Goal: Task Accomplishment & Management: Use online tool/utility

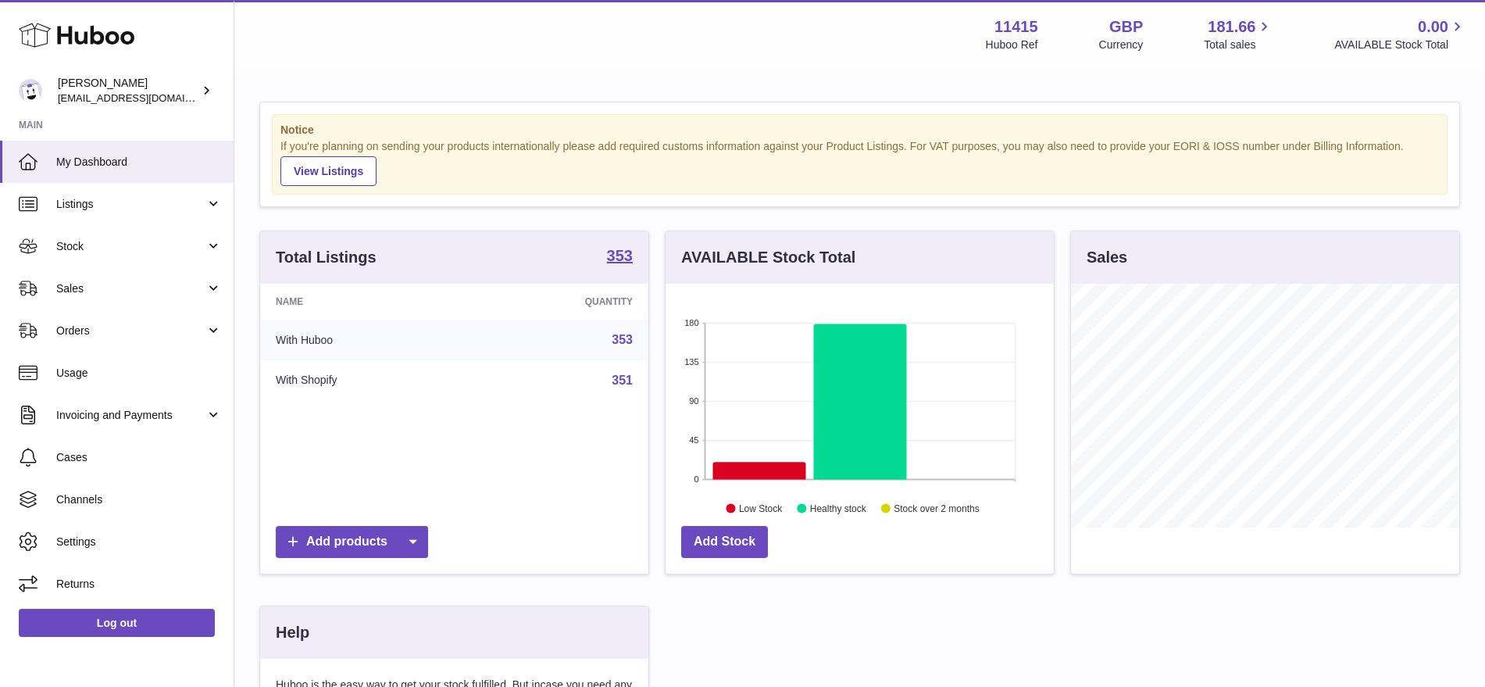
scroll to position [244, 388]
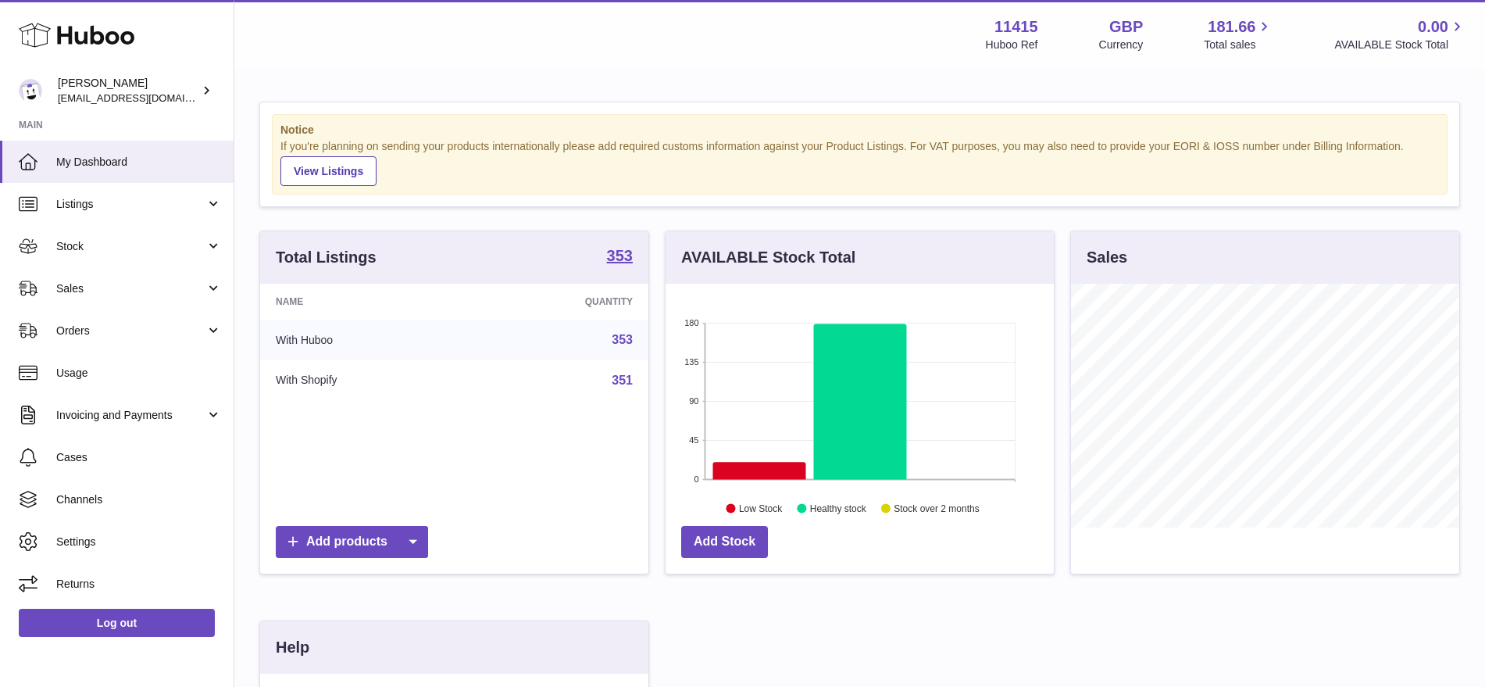
click at [655, 218] on div "Notice If you're planning on sending your products internationally please add r…" at bounding box center [859, 494] width 1251 height 849
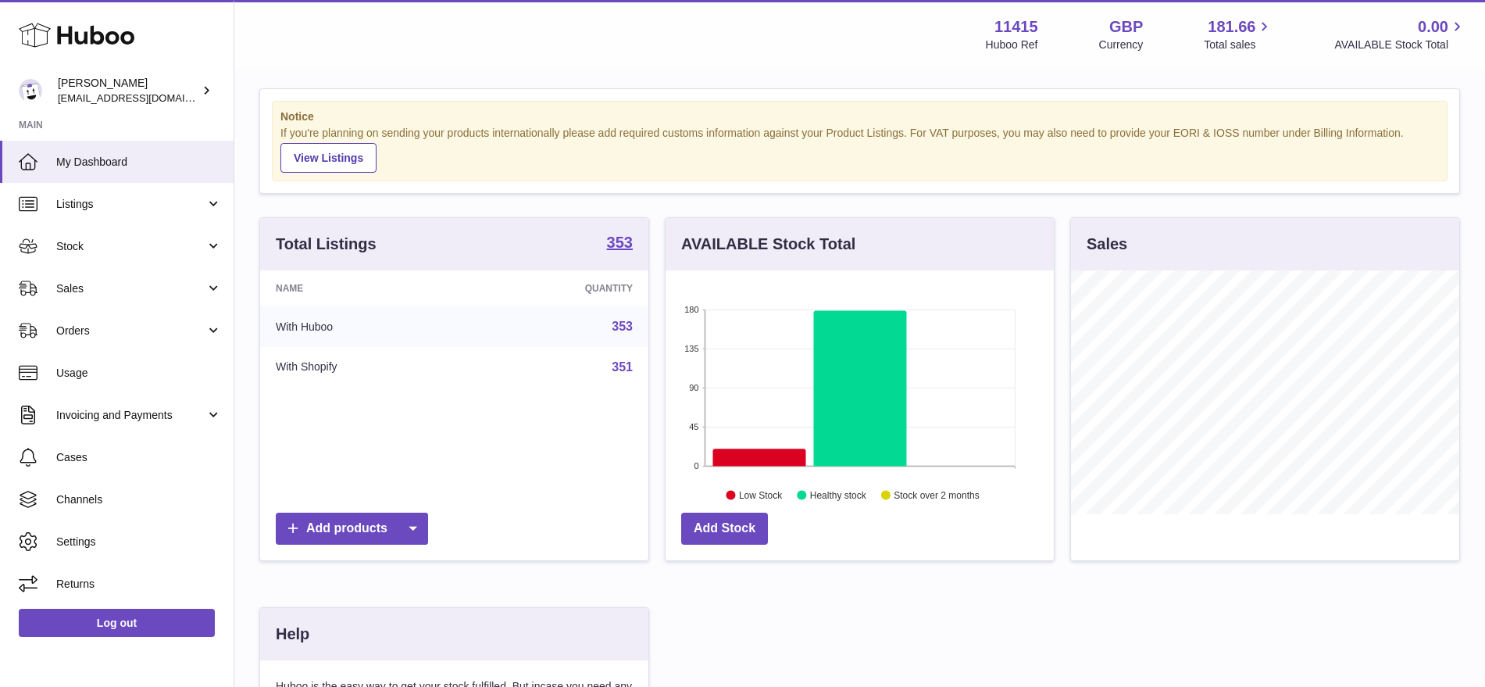
scroll to position [0, 0]
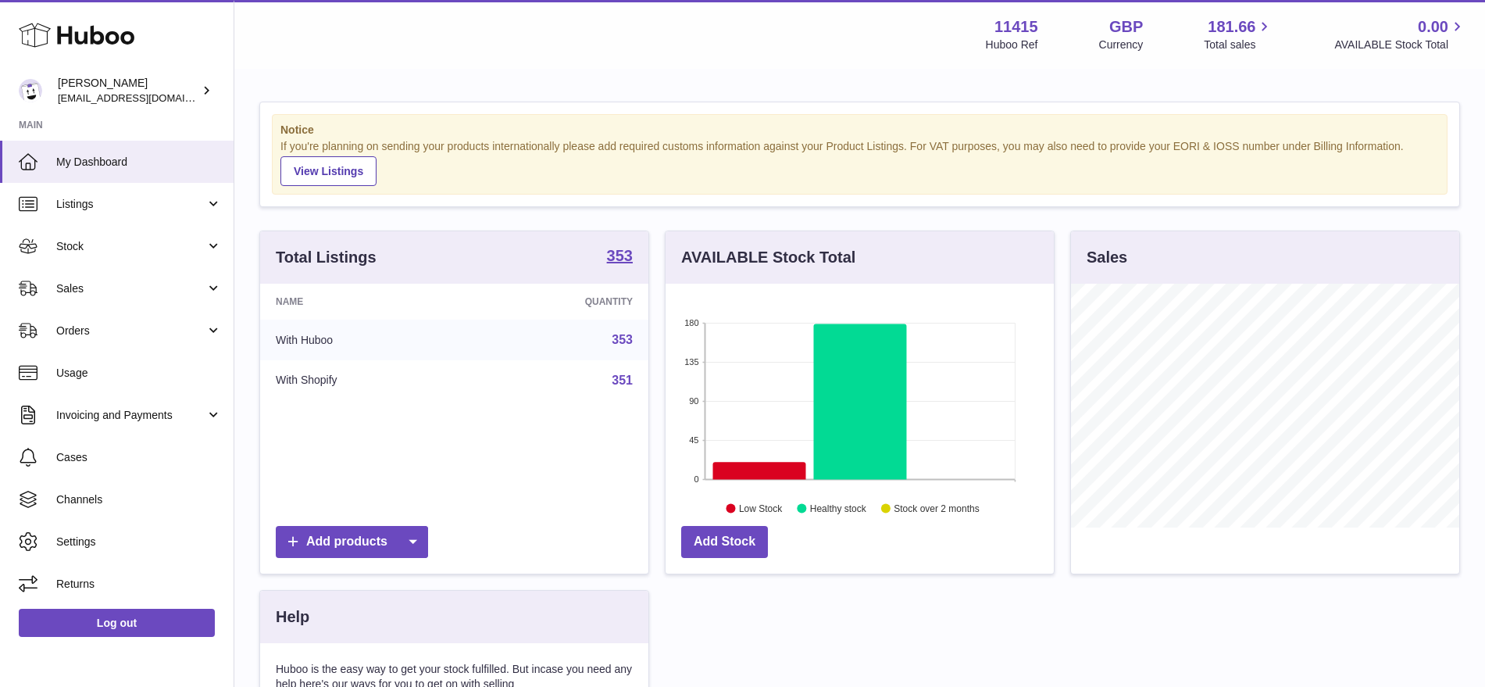
scroll to position [244, 388]
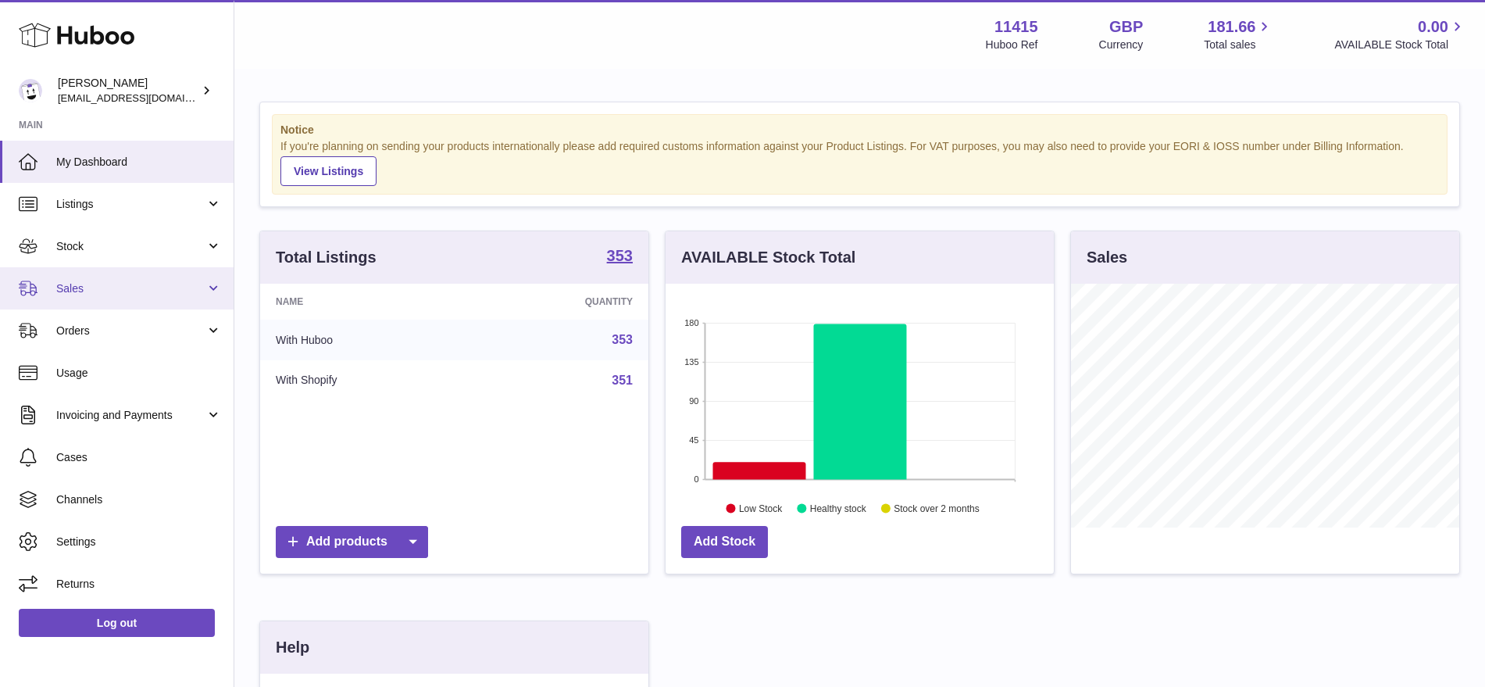
click at [107, 293] on span "Sales" at bounding box center [130, 288] width 149 height 15
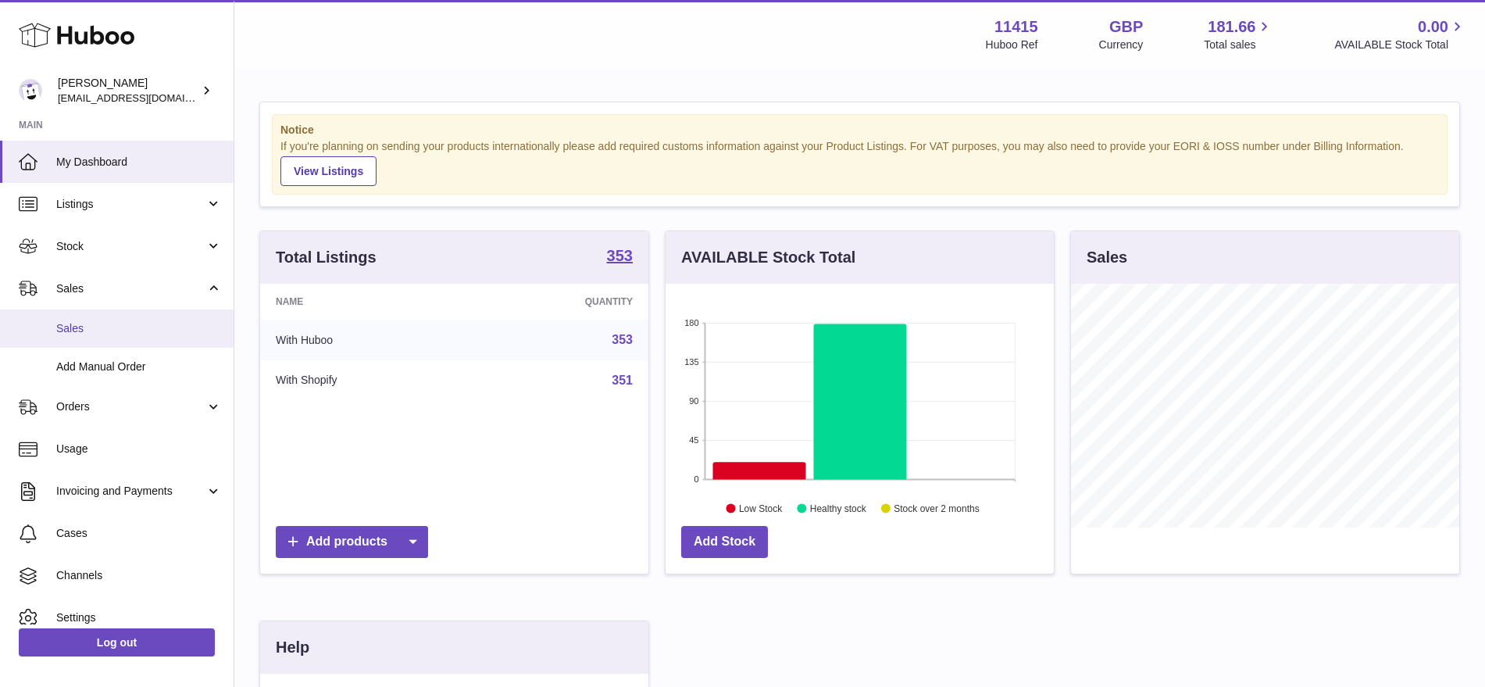
click at [109, 326] on span "Sales" at bounding box center [139, 328] width 166 height 15
